Goal: Ask a question: Seek information or help from site administrators or community

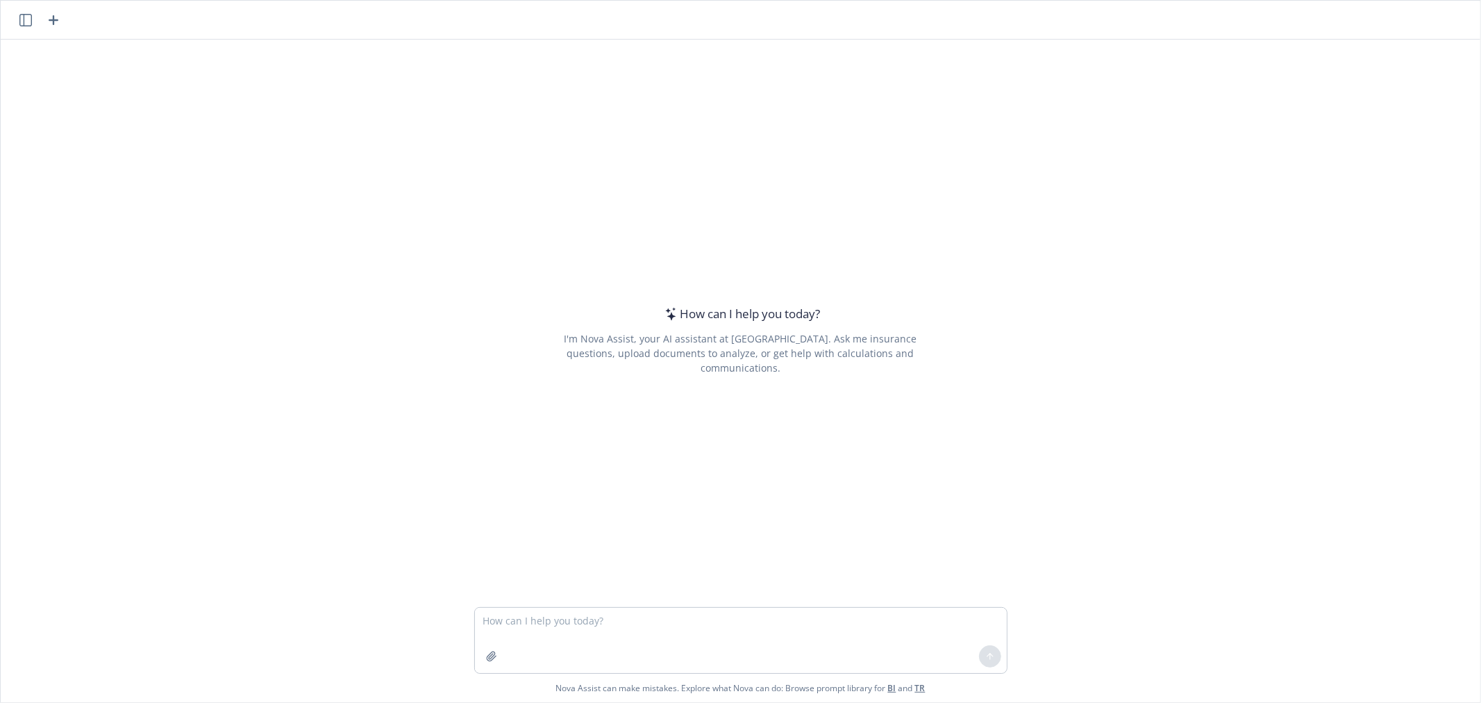
click at [535, 619] on textarea at bounding box center [741, 639] width 532 height 65
type textarea "Can you send us a recent member and an employee report breaking out NorCal and …"
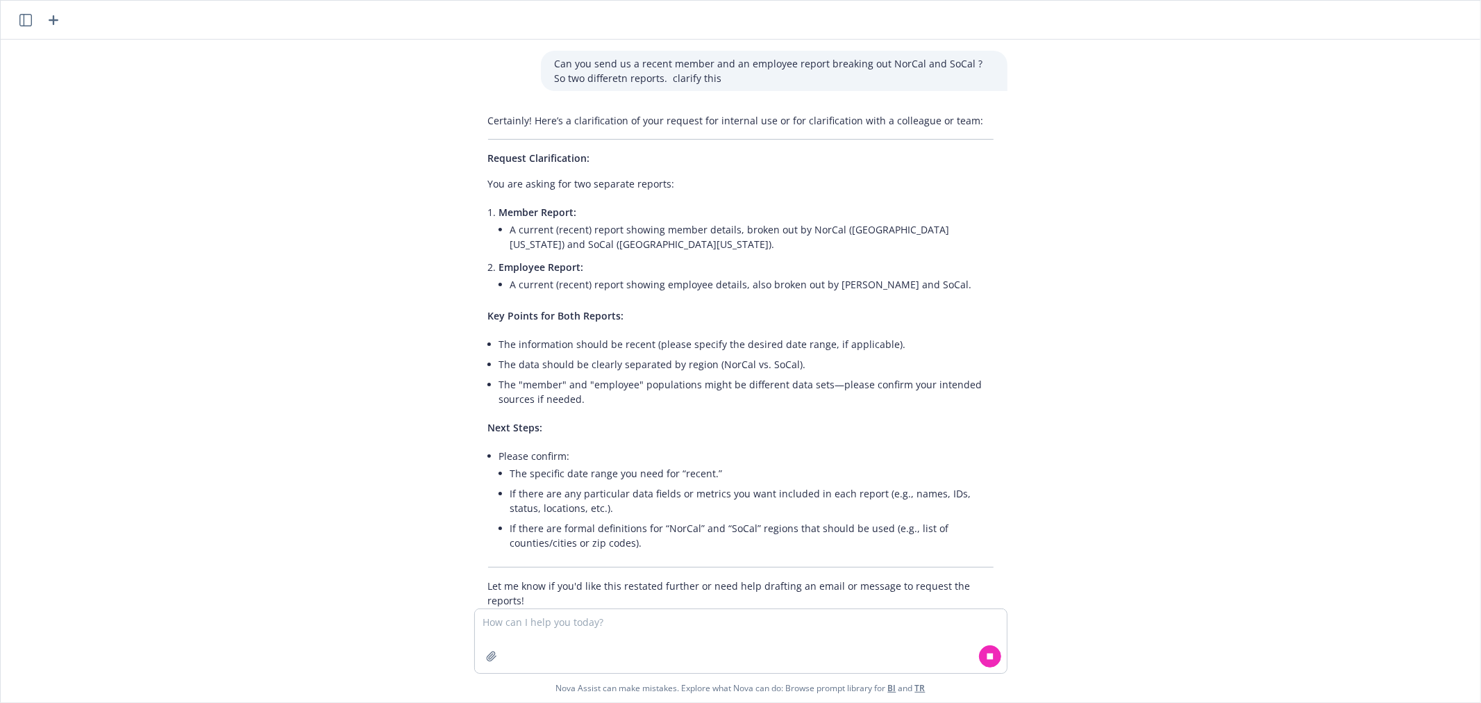
scroll to position [23, 0]
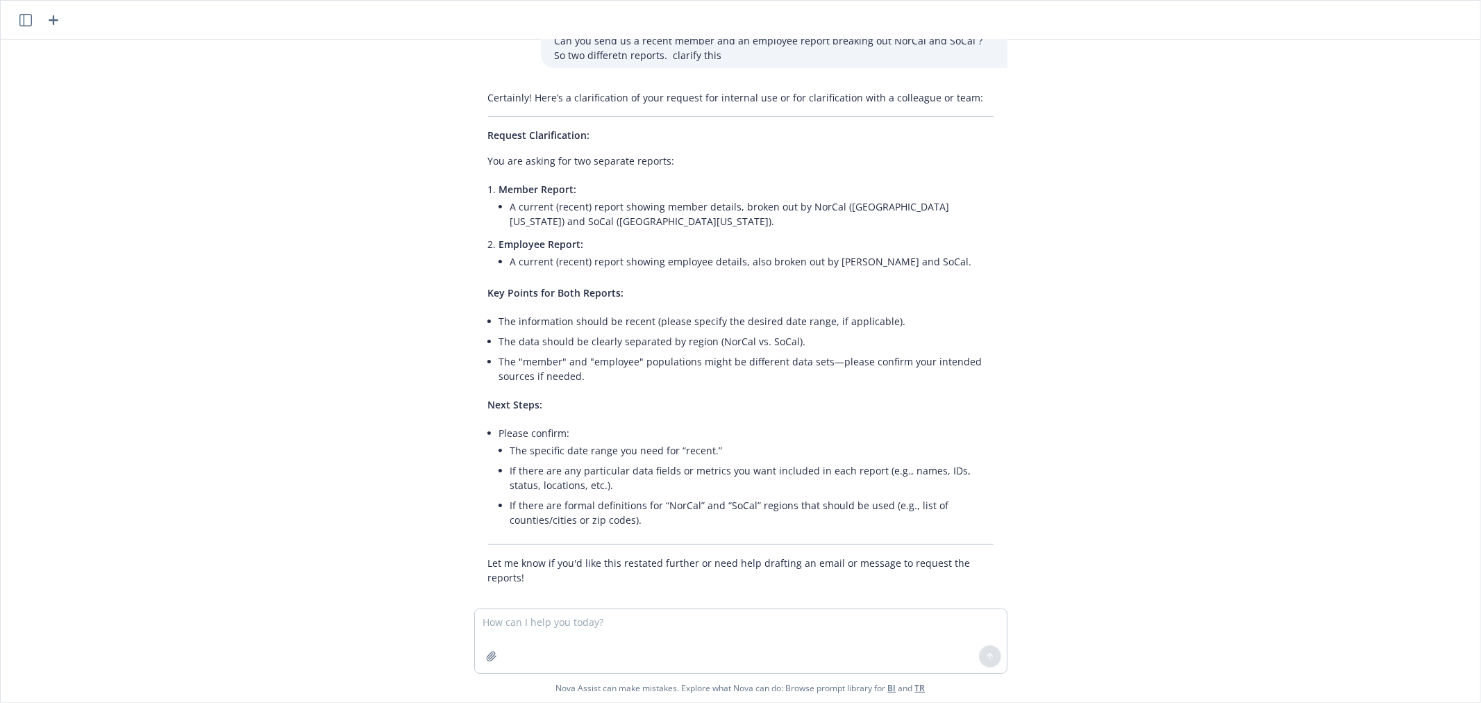
click at [573, 626] on textarea at bounding box center [741, 641] width 532 height 64
type textarea "no make sentense sound better"
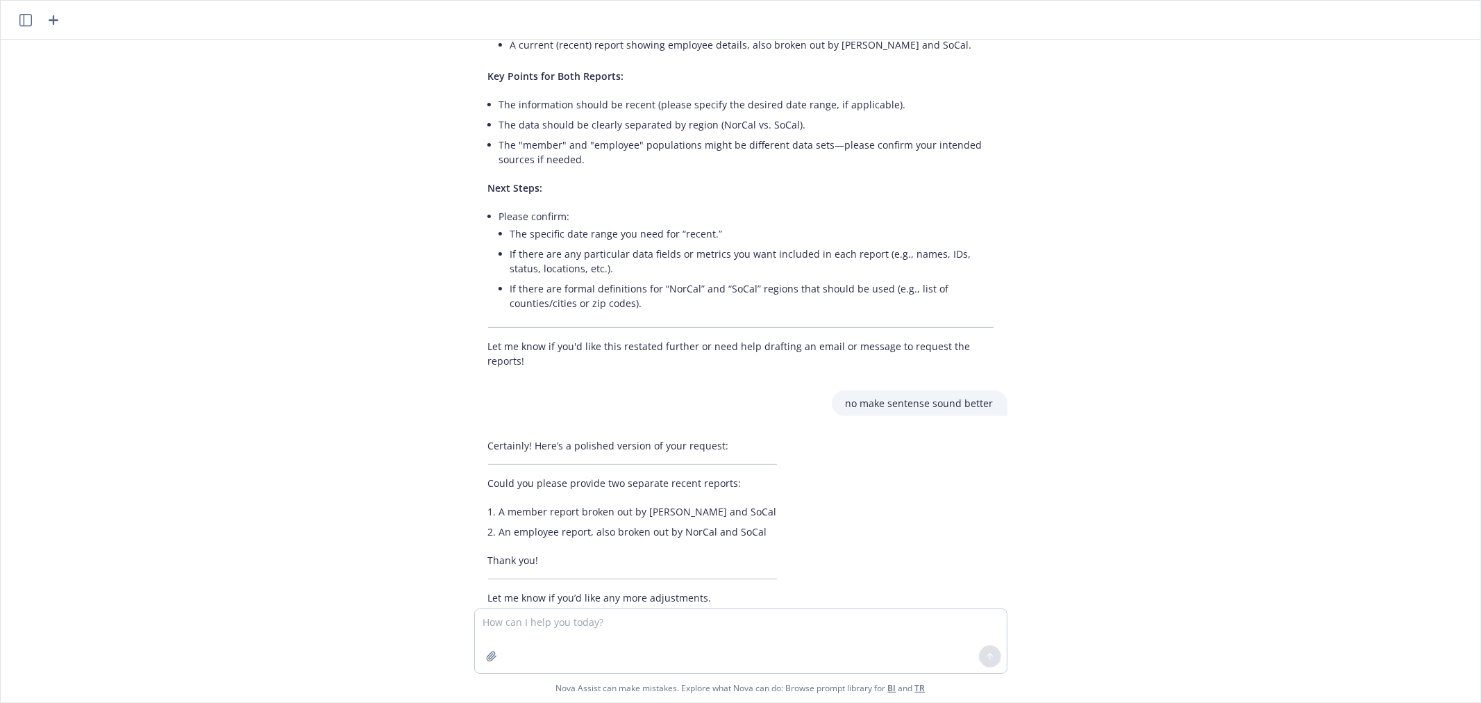
scroll to position [260, 0]
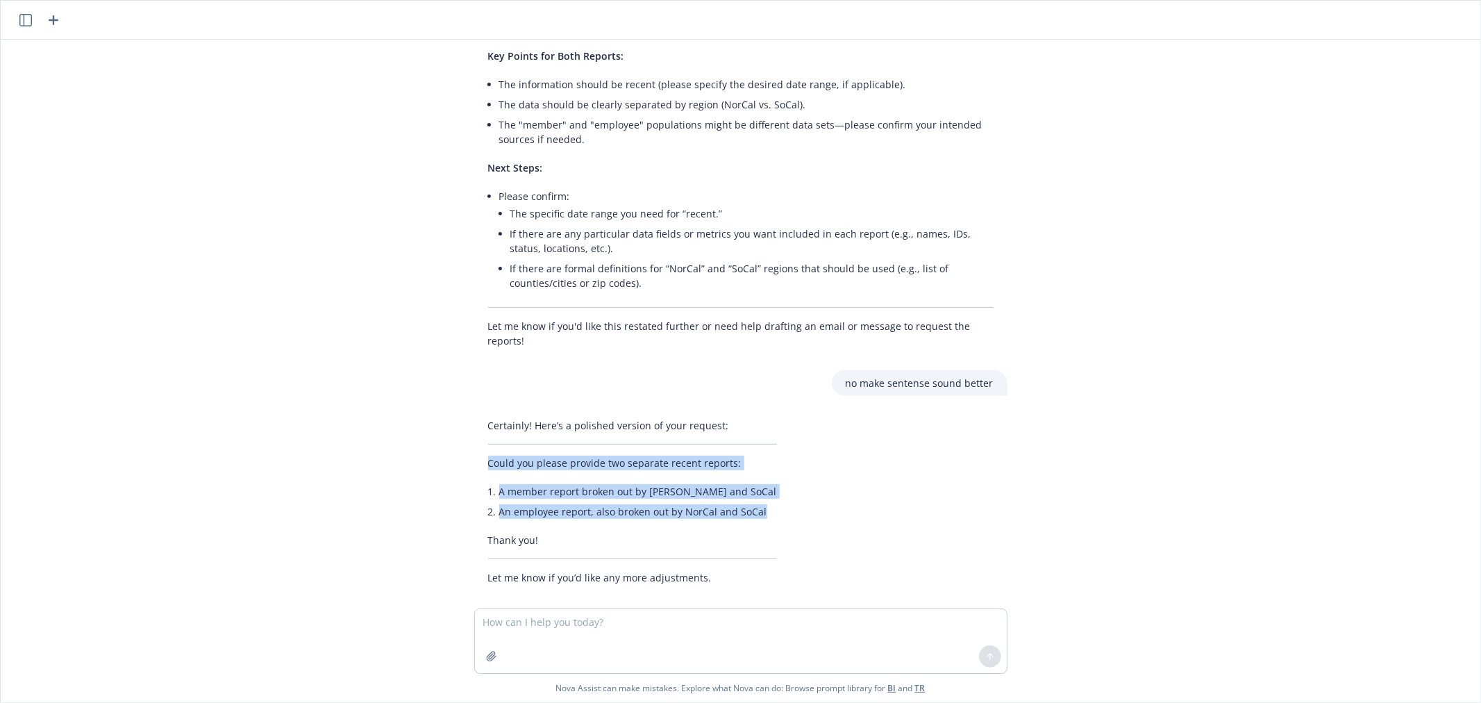
copy div "Could you please provide two separate recent reports: A member report broken ou…"
drag, startPoint x: 766, startPoint y: 498, endPoint x: 469, endPoint y: 442, distance: 303.0
click at [474, 442] on div "Certainly! Here’s a polished version of your request: Could you please provide …" at bounding box center [740, 501] width 533 height 178
